Goal: Information Seeking & Learning: Learn about a topic

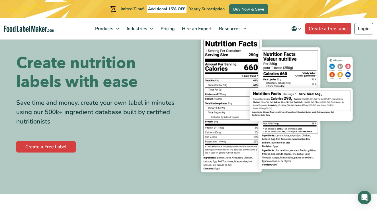
click at [161, 104] on div "Save time and money, create your own label in minutes using our 500k+ ingredien…" at bounding box center [100, 112] width 168 height 28
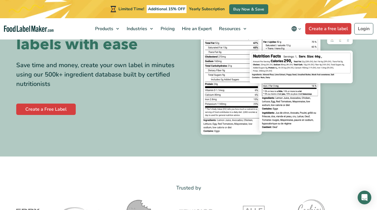
scroll to position [63, 0]
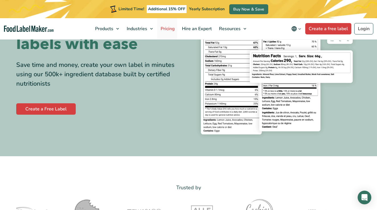
click at [170, 29] on span "Pricing" at bounding box center [167, 29] width 17 height 6
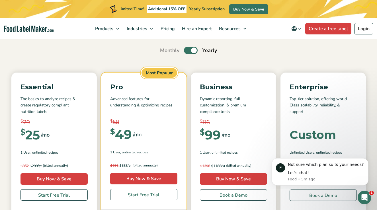
scroll to position [49, 0]
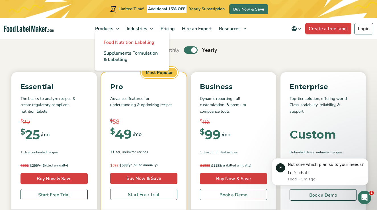
click at [114, 45] on span "Food Nutrition Labelling" at bounding box center [129, 42] width 51 height 6
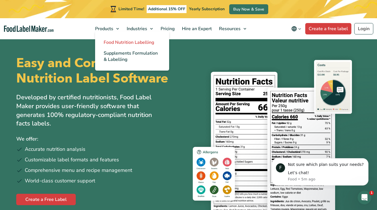
click at [122, 42] on span "Food Nutrition Labelling" at bounding box center [129, 42] width 51 height 6
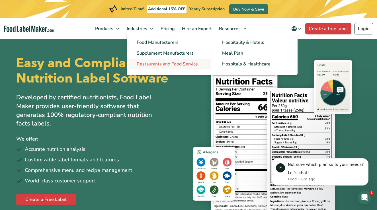
click at [180, 68] on link "Restaurants and Food Service" at bounding box center [169, 64] width 83 height 11
